Goal: Information Seeking & Learning: Learn about a topic

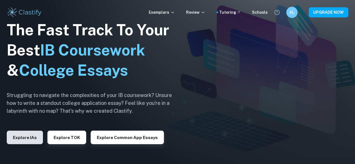
click at [22, 139] on button "Explore IAs" at bounding box center [25, 137] width 36 height 13
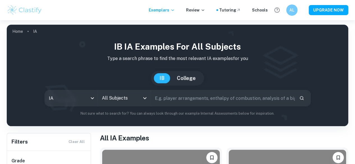
click at [148, 101] on icon "Open" at bounding box center [144, 98] width 7 height 7
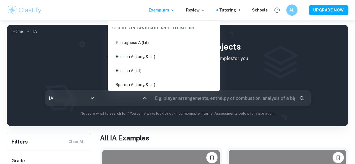
scroll to position [293, 0]
click at [140, 58] on li "Russian A (Lang & Lit)" at bounding box center [164, 56] width 108 height 13
type input "Russian A (Lang & Lit)"
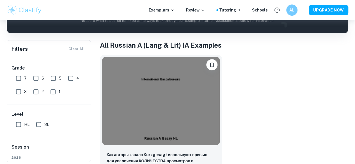
scroll to position [93, 0]
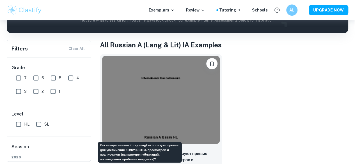
click at [143, 151] on p "Как авторы канала Kurzgesagt используют превью для увеличения КОЛИЧЕСТВА просмо…" at bounding box center [161, 160] width 108 height 19
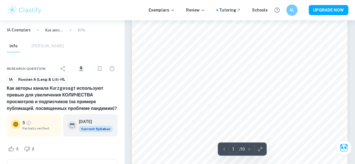
scroll to position [67, 0]
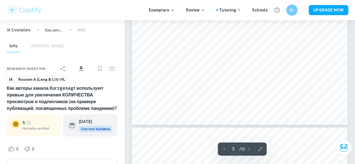
type input "4"
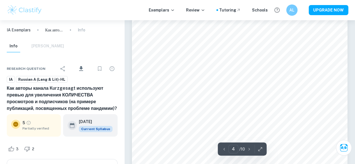
scroll to position [1130, 0]
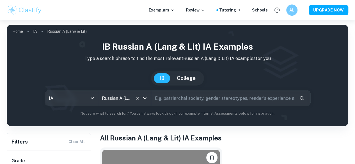
click at [146, 101] on icon "Open" at bounding box center [144, 98] width 7 height 7
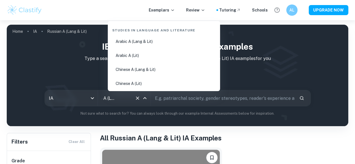
click at [136, 40] on li "Arabic A (Lang & Lit)" at bounding box center [164, 41] width 108 height 13
type input "Arabic A (Lang & Lit)"
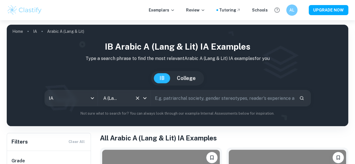
scroll to position [116, 0]
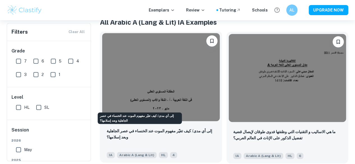
click at [150, 128] on p "إلى أي مدى/ كیف تغیّر مفھوم الموت عند الخنساء في عصر الجاھلیة وبعد إسلامھا؟" at bounding box center [161, 134] width 108 height 12
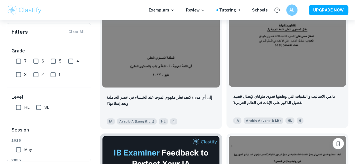
scroll to position [114, 0]
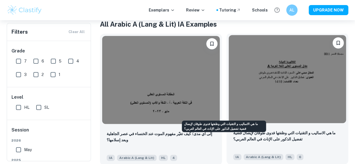
click at [233, 130] on p "ما هي الاساليب و التقنيات التي وظفتها فدوى طوقان لإيصال قضية تفضيل الذكور على ا…" at bounding box center [287, 136] width 108 height 12
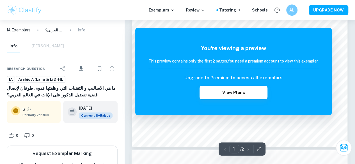
scroll to position [183, 0]
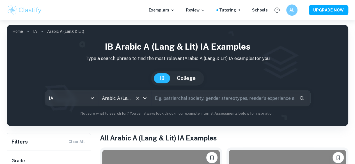
click at [148, 99] on icon "Open" at bounding box center [144, 98] width 7 height 7
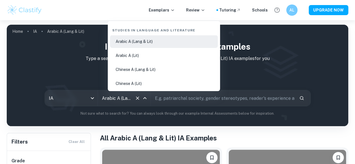
scroll to position [0, 20]
click at [142, 70] on li "Chinese A (Lang & Lit)" at bounding box center [164, 69] width 108 height 13
type input "Chinese A (Lang & Lit)"
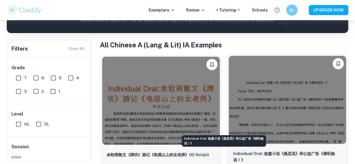
click at [233, 151] on p "Individual Oral: 短篇小说《孤恋花》和公益广告《请听她说！》" at bounding box center [287, 157] width 108 height 12
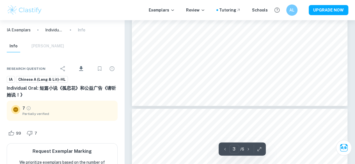
type input "4"
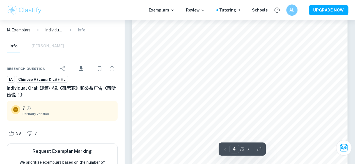
scroll to position [1138, 0]
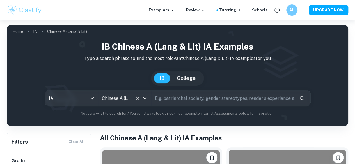
click at [148, 98] on icon "Open" at bounding box center [144, 98] width 7 height 7
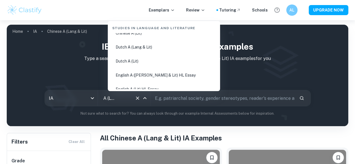
click at [142, 48] on li "Dutch A (Lang & Lit)" at bounding box center [164, 47] width 108 height 13
type input "Dutch A (Lang & Lit)"
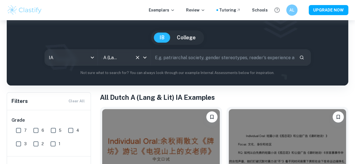
click at [139, 58] on icon "Clear" at bounding box center [137, 57] width 3 height 3
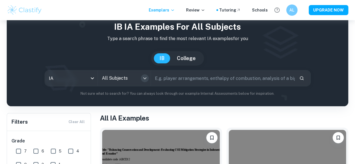
click at [148, 79] on icon "Open" at bounding box center [144, 78] width 7 height 7
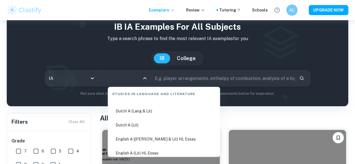
click at [135, 111] on li "Dutch A (Lang & Lit)" at bounding box center [164, 111] width 108 height 13
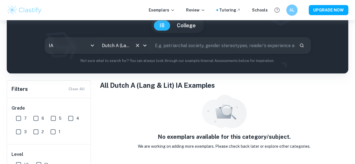
click at [147, 50] on div "Dutch A (Lang & Lit) All Subjects" at bounding box center [124, 46] width 53 height 16
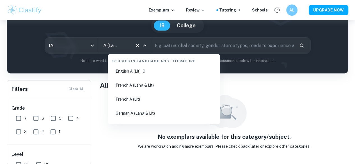
click at [140, 86] on li "French A (Lang & Lit)" at bounding box center [164, 85] width 108 height 13
type input "French A (Lang & Lit)"
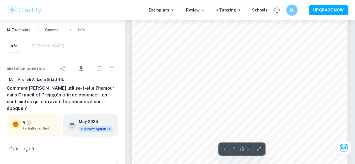
scroll to position [94, 0]
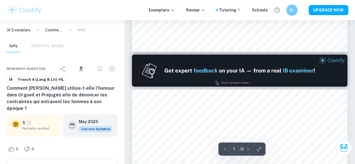
type input "2"
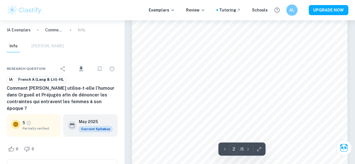
scroll to position [364, 0]
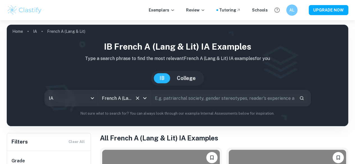
click at [144, 98] on icon "Open" at bounding box center [144, 98] width 7 height 7
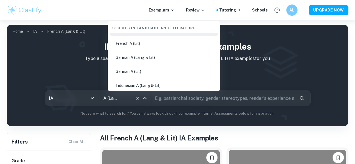
scroll to position [156, 0]
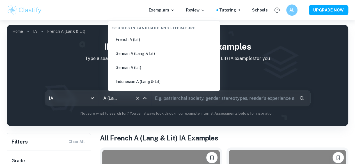
click at [139, 50] on li "German A (Lang & Lit)" at bounding box center [164, 53] width 108 height 13
type input "German A (Lang & Lit)"
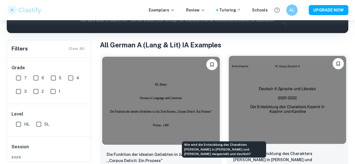
click at [233, 151] on p "Wie wird die Entwicklung des Charakters Kasimir in Kasimir und Karoline dargest…" at bounding box center [287, 160] width 108 height 19
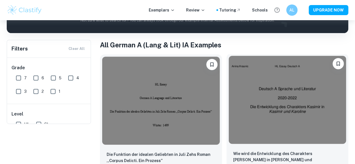
scroll to position [23, 0]
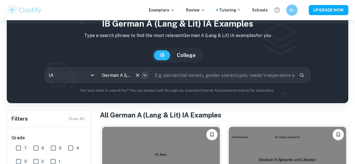
click at [146, 76] on icon "Open" at bounding box center [144, 75] width 3 height 2
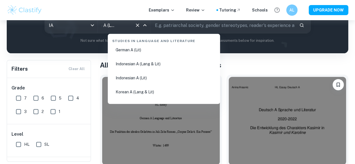
scroll to position [187, 0]
click at [142, 59] on li "Indonesian A (Lang & Lit)" at bounding box center [164, 63] width 108 height 13
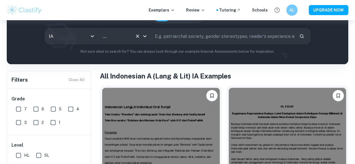
scroll to position [61, 0]
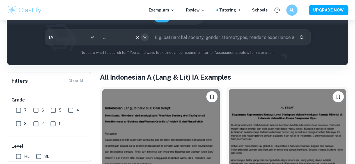
click at [148, 37] on icon "Open" at bounding box center [144, 37] width 7 height 7
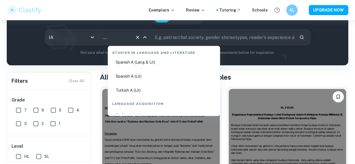
scroll to position [340, 0]
click at [140, 73] on li "Spanish A (Lit)" at bounding box center [164, 76] width 108 height 13
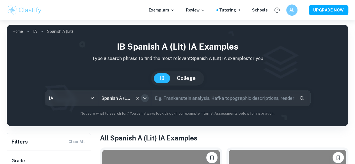
click at [146, 100] on icon "Open" at bounding box center [144, 98] width 7 height 7
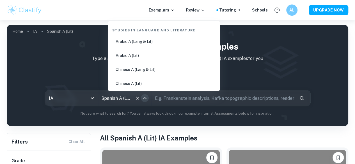
scroll to position [309, 0]
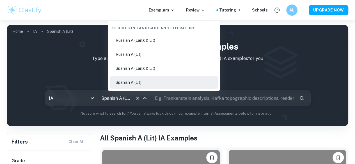
click at [145, 72] on li "Spanish A (Lang & Lit)" at bounding box center [164, 68] width 108 height 13
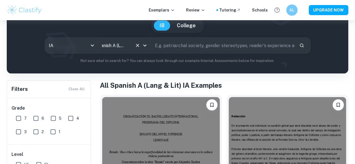
scroll to position [52, 0]
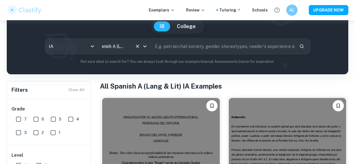
click at [148, 47] on icon "Open" at bounding box center [144, 46] width 7 height 7
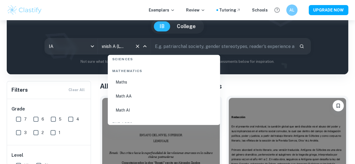
scroll to position [961, 0]
click at [130, 109] on li "Math AI" at bounding box center [164, 109] width 108 height 13
type input "Math AI"
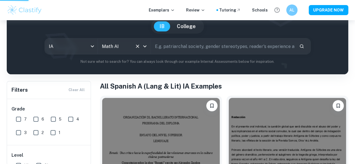
scroll to position [0, 0]
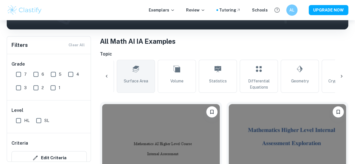
scroll to position [0, 202]
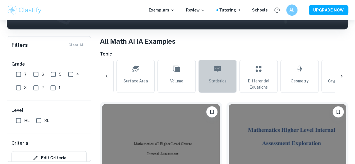
click at [218, 80] on span "Statistics" at bounding box center [218, 81] width 18 height 6
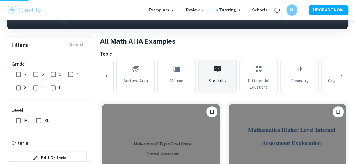
type input "Statistics"
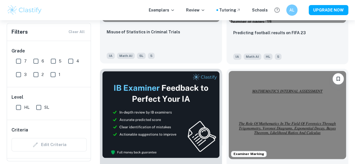
scroll to position [276, 0]
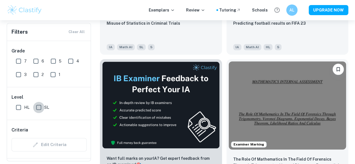
click at [36, 108] on input "SL" at bounding box center [38, 107] width 11 height 11
checkbox input "true"
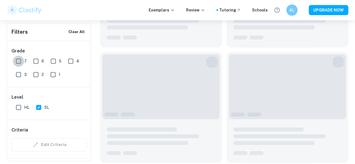
click at [20, 62] on input "7" at bounding box center [18, 61] width 11 height 11
checkbox input "true"
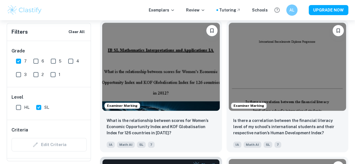
scroll to position [191, 0]
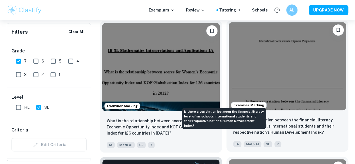
click at [233, 117] on p "Is there a correlation between the financial literacy level of my school's inte…" at bounding box center [287, 126] width 108 height 19
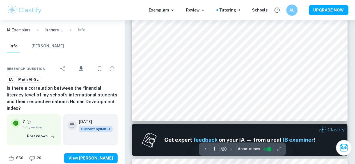
scroll to position [183, 0]
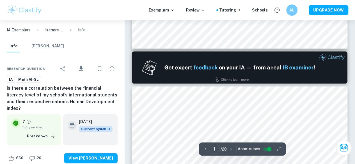
type input "2"
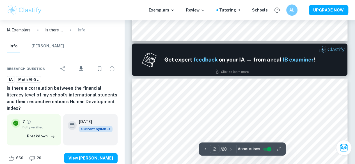
scroll to position [263, 0]
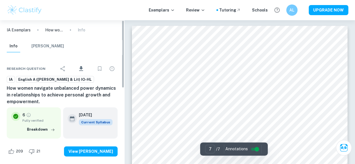
scroll to position [1833, 0]
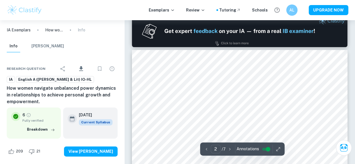
type input "1"
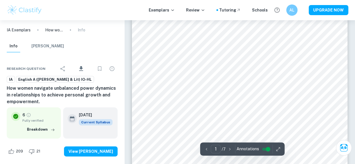
scroll to position [0, 0]
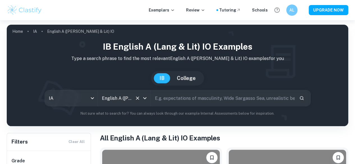
click at [148, 100] on icon "Open" at bounding box center [144, 98] width 7 height 7
click at [246, 95] on input "text" at bounding box center [223, 98] width 144 height 16
click at [172, 9] on p "Exemplars" at bounding box center [162, 10] width 26 height 6
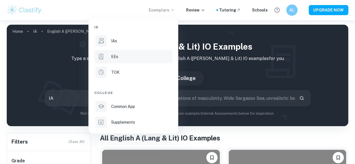
click at [129, 54] on div "EEs" at bounding box center [141, 57] width 60 height 6
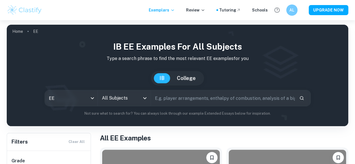
click at [146, 101] on icon "Open" at bounding box center [144, 98] width 7 height 7
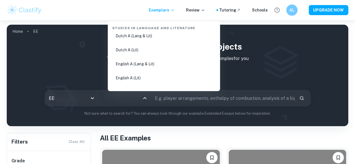
scroll to position [65, 0]
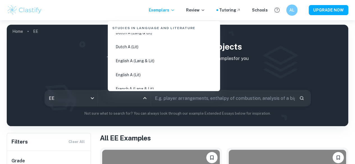
click at [144, 62] on li "English A (Lang & Lit)" at bounding box center [164, 60] width 108 height 13
type input "English A (Lang & Lit)"
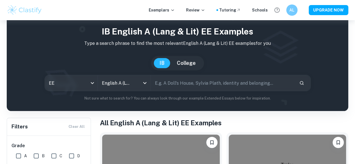
scroll to position [12, 0]
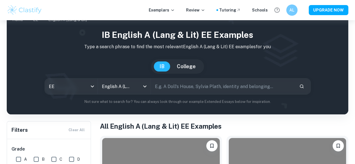
click at [189, 87] on input "text" at bounding box center [223, 86] width 144 height 16
type input "group 3"
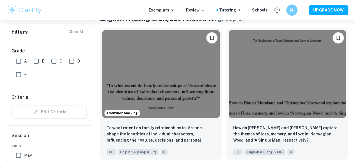
scroll to position [119, 0]
click at [21, 61] on input "A" at bounding box center [18, 61] width 11 height 11
checkbox input "true"
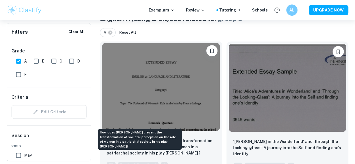
click at [161, 138] on p "How does [PERSON_NAME] present the transformation of societal perception on the…" at bounding box center [161, 147] width 108 height 19
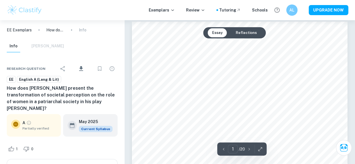
scroll to position [4, 0]
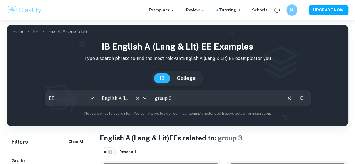
drag, startPoint x: 183, startPoint y: 101, endPoint x: 131, endPoint y: 97, distance: 51.4
click at [131, 97] on div "EE ee All Subjects English A (Lang & Lit) All Subjects group 3 ​" at bounding box center [178, 98] width 266 height 16
type input "category 3"
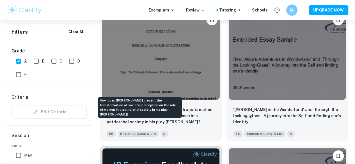
scroll to position [151, 0]
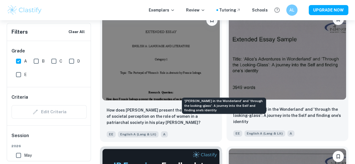
click at [233, 106] on p "'[PERSON_NAME] in the Wonderland' and 'through the looking-glass': A journey in…" at bounding box center [287, 115] width 108 height 19
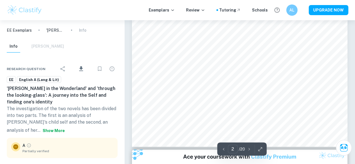
type input "3"
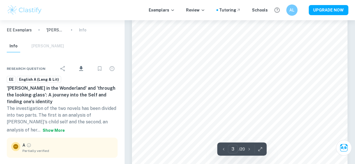
scroll to position [759, 0]
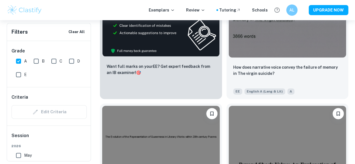
scroll to position [330, 0]
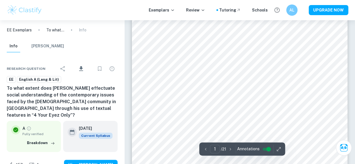
scroll to position [87, 0]
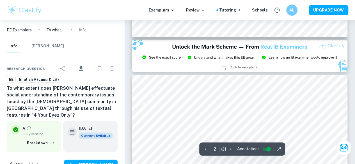
type input "3"
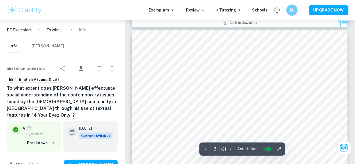
scroll to position [628, 0]
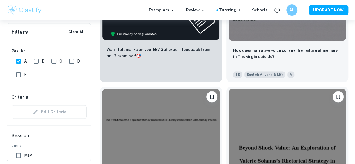
scroll to position [346, 0]
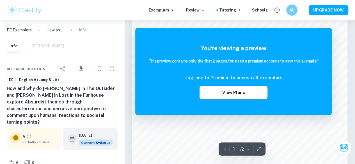
scroll to position [466, 0]
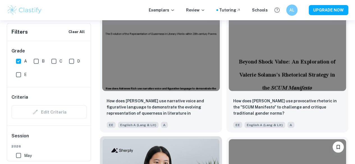
scroll to position [431, 0]
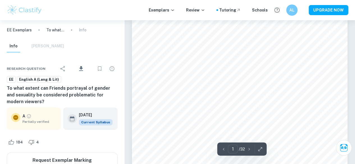
scroll to position [56, 0]
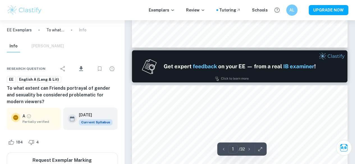
type input "2"
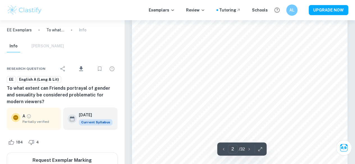
scroll to position [366, 0]
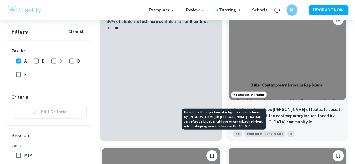
scroll to position [560, 0]
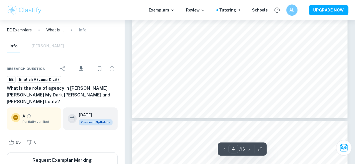
scroll to position [1201, 0]
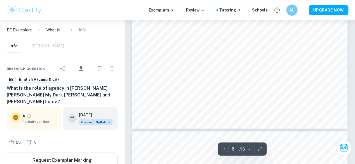
type input "7"
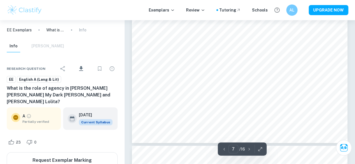
scroll to position [2151, 0]
